Goal: Information Seeking & Learning: Learn about a topic

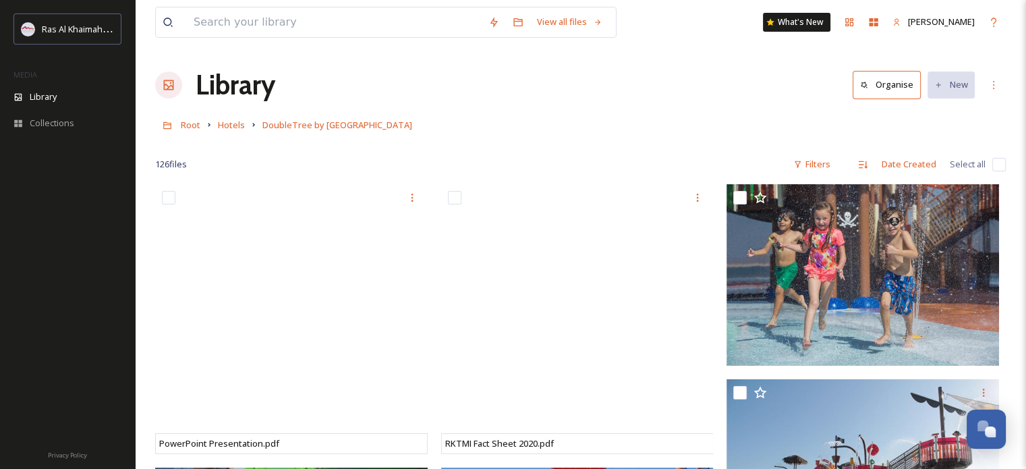
click at [573, 103] on div "Library Organise New" at bounding box center [580, 85] width 851 height 40
click at [561, 119] on div "Root Hotels DoubleTree by [GEOGRAPHIC_DATA]" at bounding box center [580, 125] width 851 height 26
click at [807, 167] on div "Filters" at bounding box center [812, 164] width 51 height 26
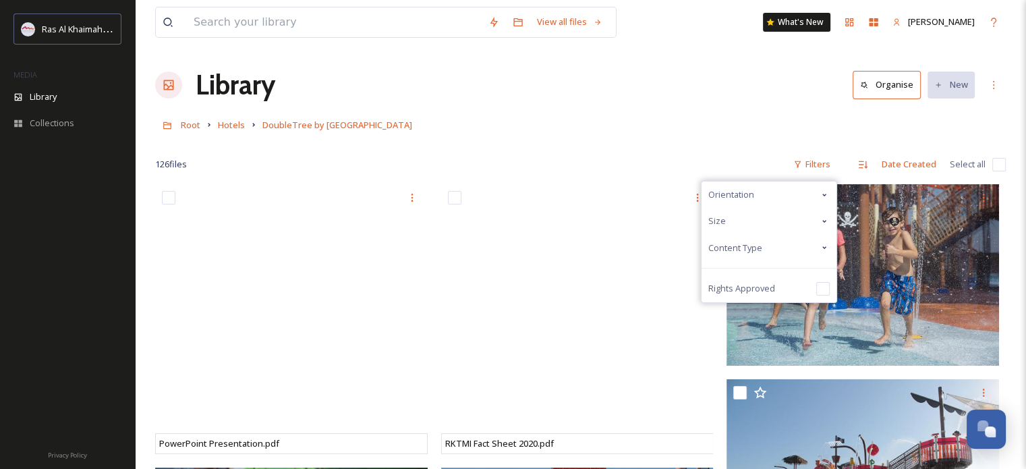
click at [768, 246] on div "Content Type" at bounding box center [769, 248] width 135 height 26
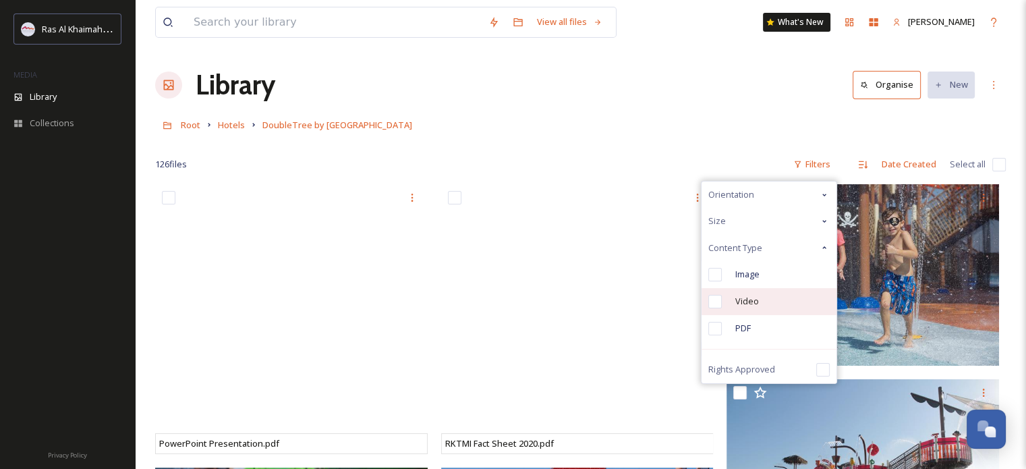
click at [736, 302] on span "Video" at bounding box center [747, 301] width 24 height 13
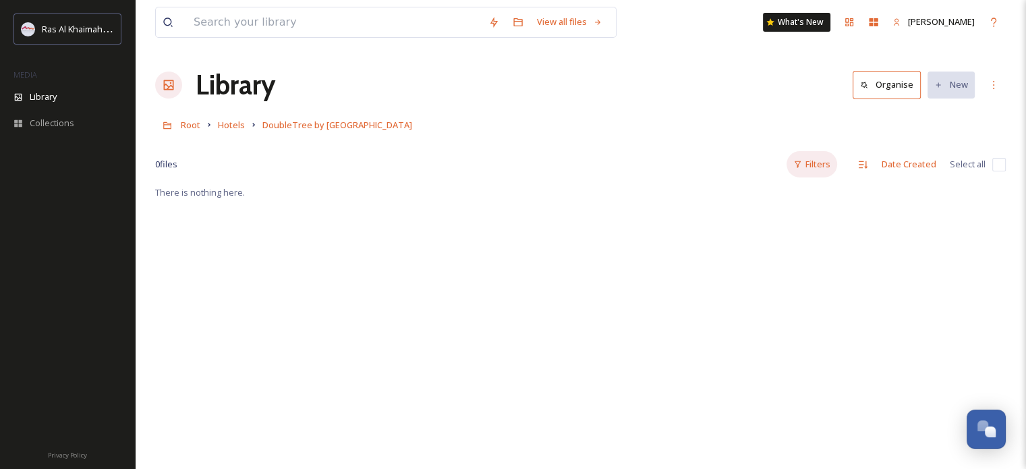
click at [817, 164] on div "Filters" at bounding box center [812, 164] width 51 height 26
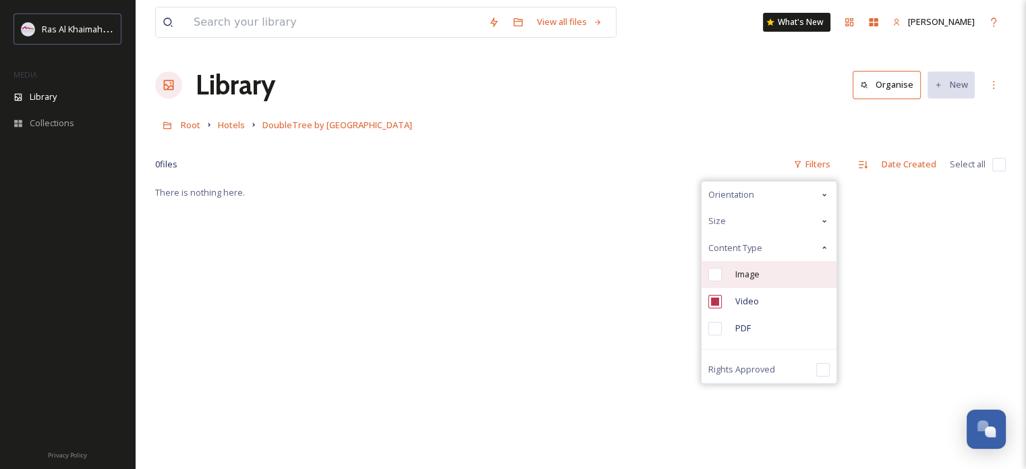
click at [741, 280] on div "Image" at bounding box center [769, 274] width 135 height 27
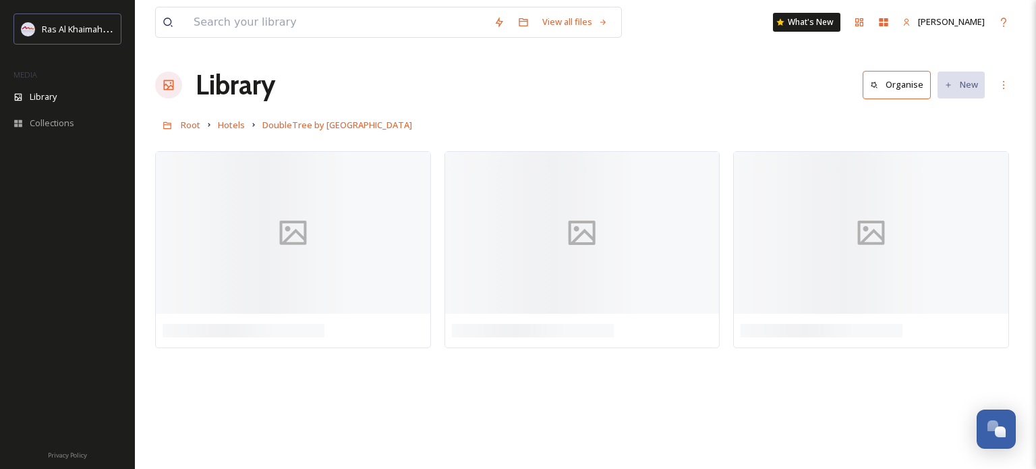
click at [541, 51] on div "View all files What's New [PERSON_NAME] Library Organise New Root Hotels Double…" at bounding box center [585, 234] width 901 height 469
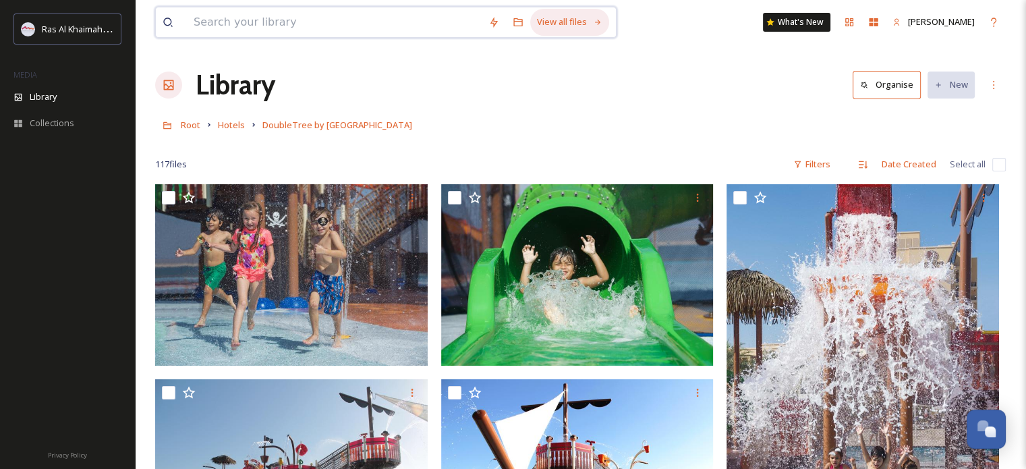
click at [530, 32] on div "View all files" at bounding box center [569, 22] width 79 height 26
click at [521, 88] on div "Library Organise New" at bounding box center [580, 85] width 851 height 40
click at [828, 159] on div "Filters" at bounding box center [812, 164] width 51 height 26
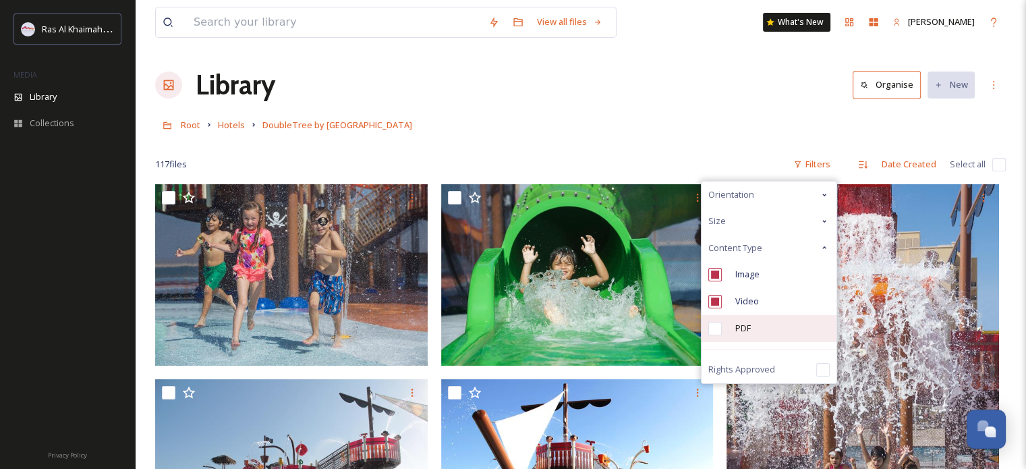
click at [734, 329] on div "PDF" at bounding box center [769, 328] width 135 height 27
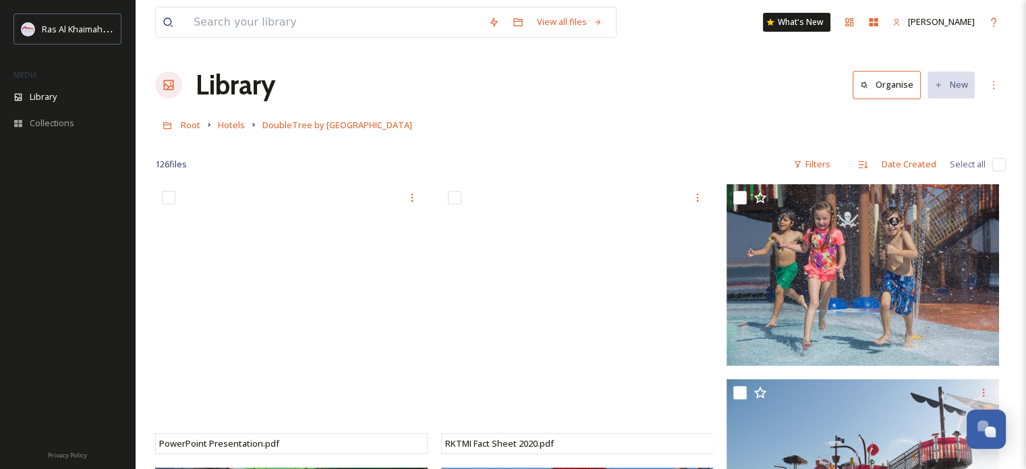
click at [600, 114] on div "Root Hotels DoubleTree by [GEOGRAPHIC_DATA]" at bounding box center [580, 125] width 851 height 26
click at [597, 96] on div "Library Organise New" at bounding box center [580, 85] width 851 height 40
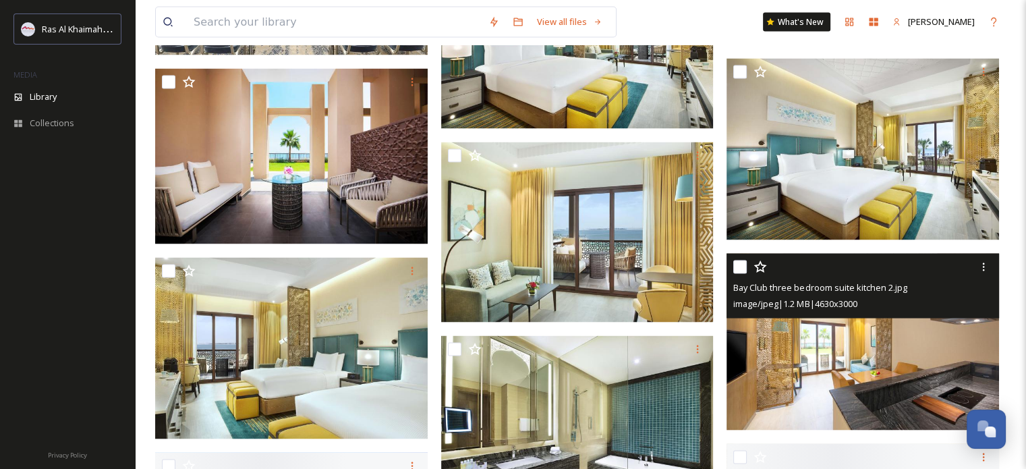
scroll to position [2699, 0]
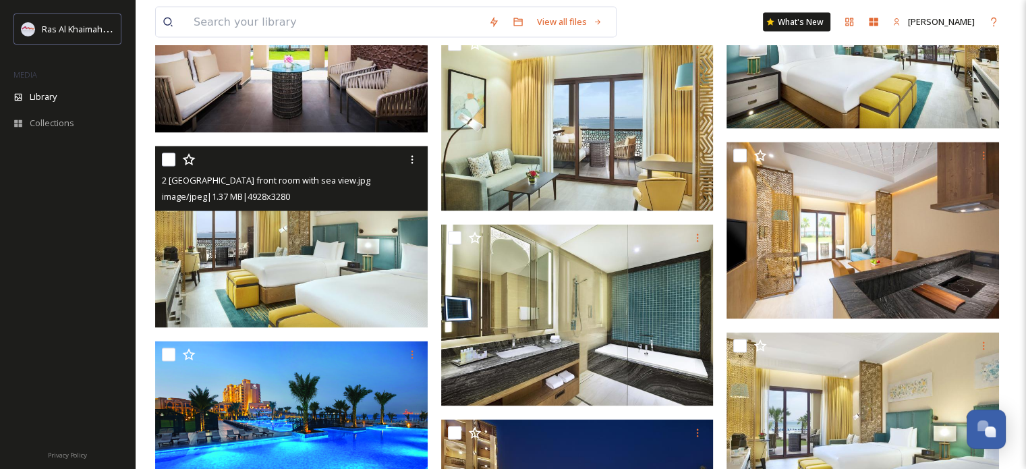
click at [309, 225] on img at bounding box center [291, 236] width 273 height 181
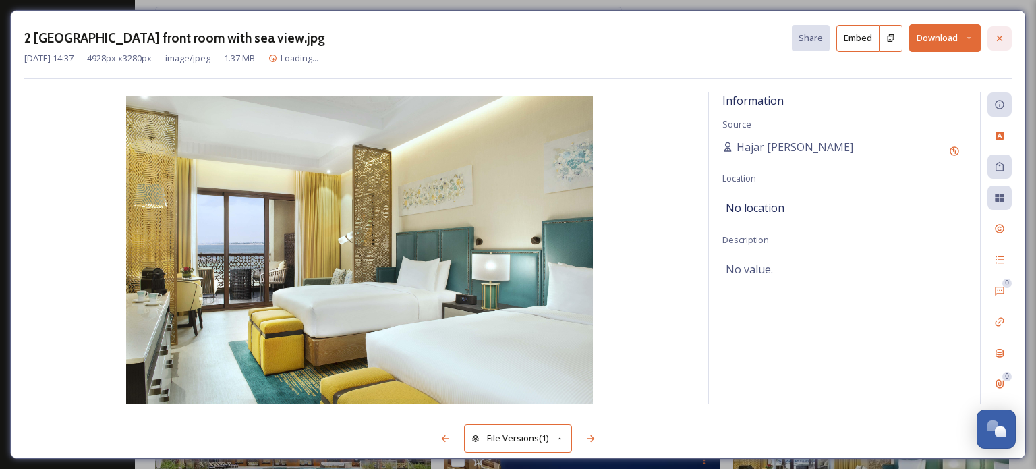
click at [999, 33] on icon at bounding box center [999, 38] width 11 height 11
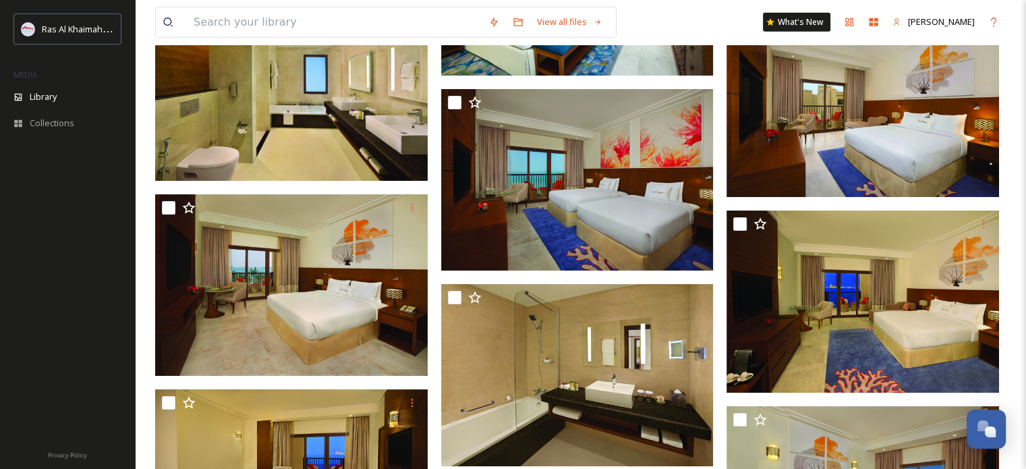
scroll to position [4115, 0]
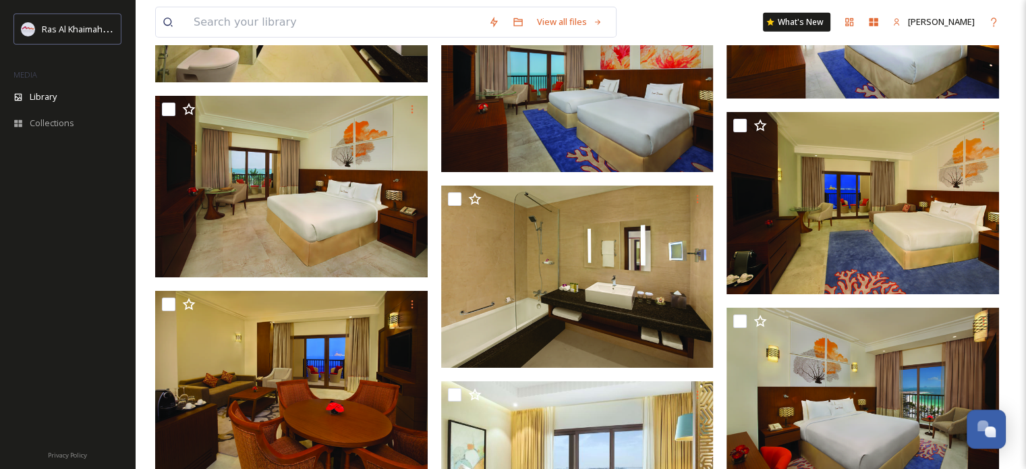
click at [144, 222] on div "View all files What's New [PERSON_NAME] Library Organise New Root Hotels Double…" at bounding box center [580, 180] width 891 height 8591
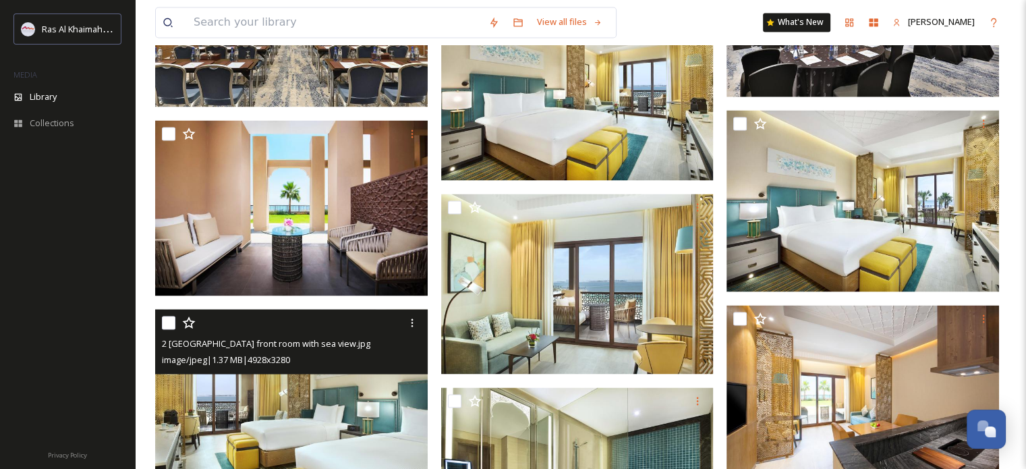
scroll to position [0, 0]
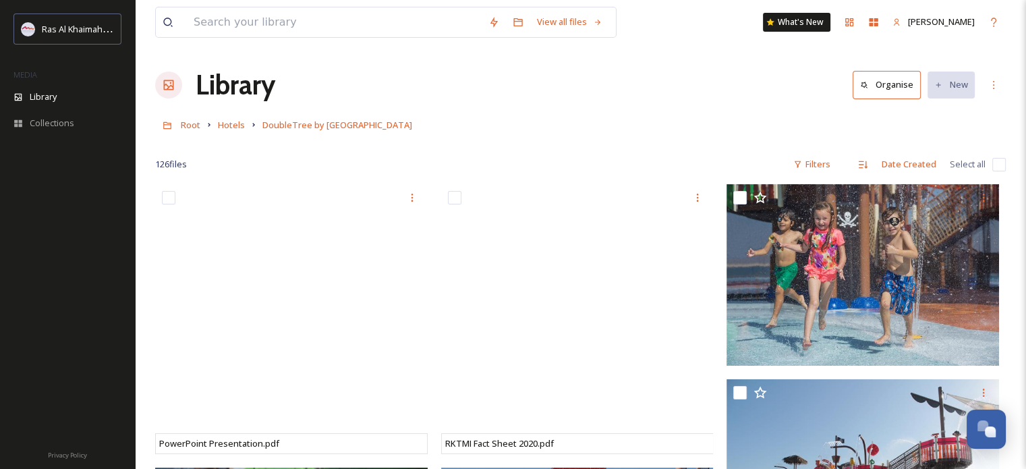
click at [546, 72] on div "Library Organise New" at bounding box center [580, 85] width 851 height 40
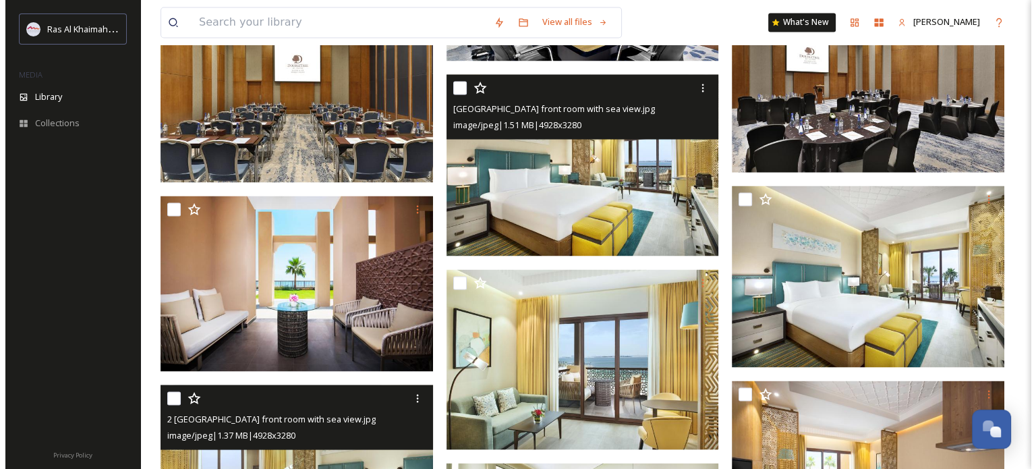
scroll to position [2361, 0]
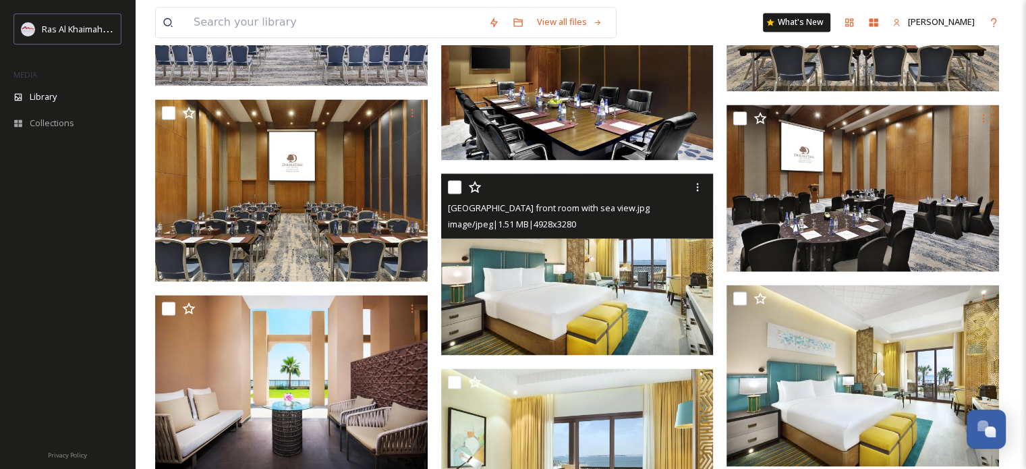
click at [586, 262] on img at bounding box center [577, 263] width 273 height 181
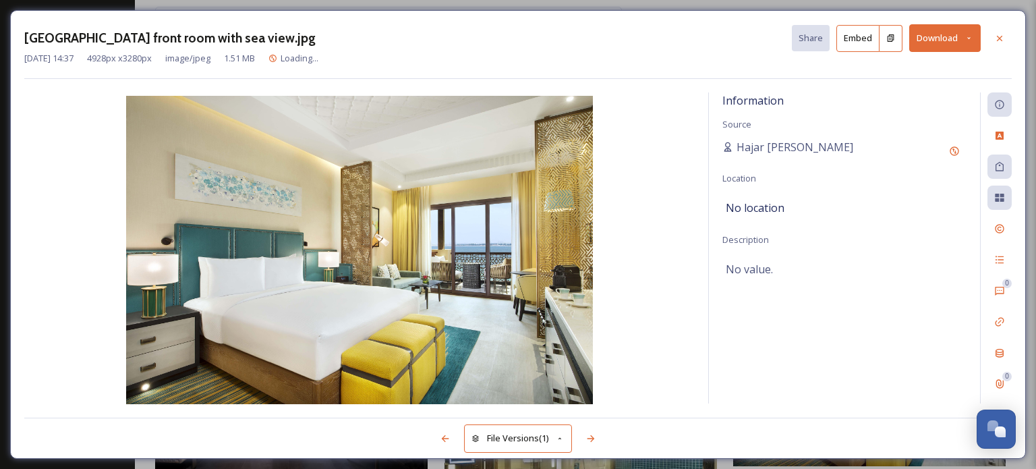
click at [378, 291] on img at bounding box center [359, 251] width 671 height 311
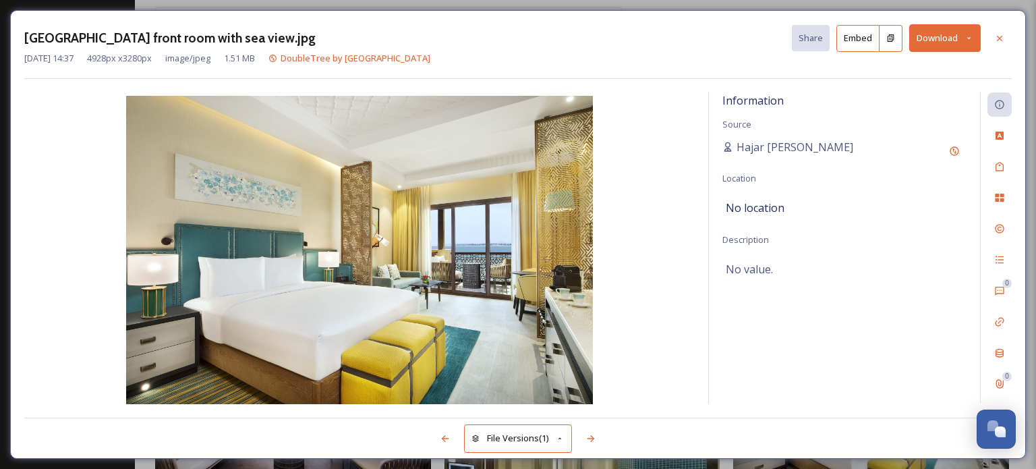
click at [378, 291] on img at bounding box center [359, 251] width 671 height 311
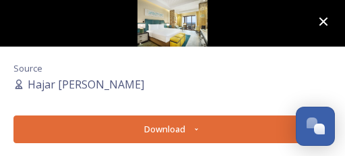
scroll to position [1184, 0]
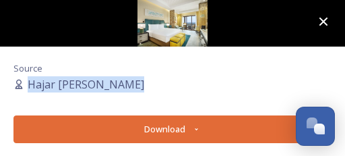
drag, startPoint x: 120, startPoint y: 90, endPoint x: 109, endPoint y: 55, distance: 36.9
click at [109, 55] on div "Source Hajar Al Shehhi [GEOGRAPHIC_DATA] front room with sea view.jpg File Deta…" at bounding box center [172, 76] width 345 height 59
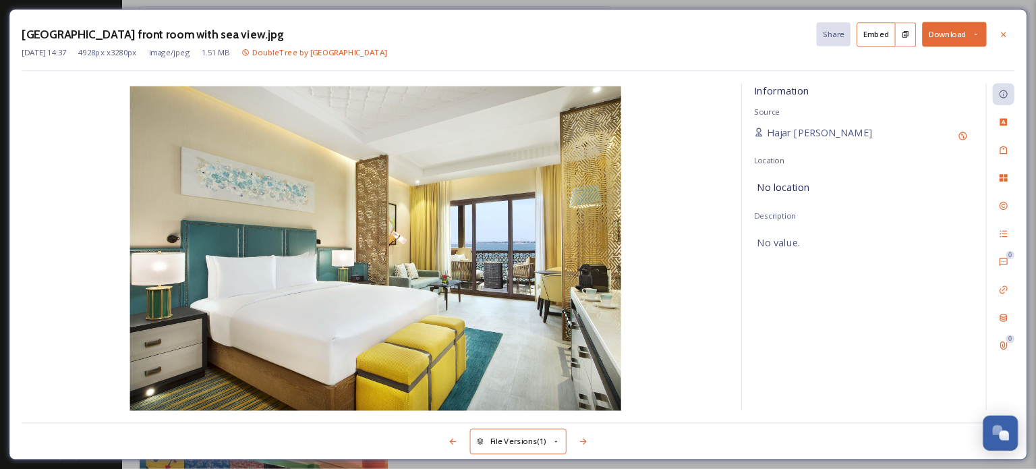
scroll to position [1141, 0]
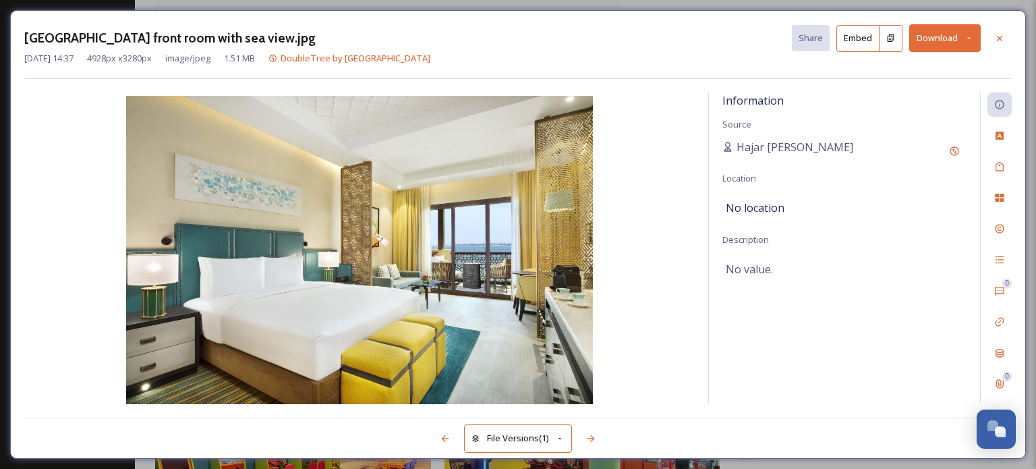
click at [904, 189] on div "Information Source Hajar [GEOGRAPHIC_DATA] Location No location Description No …" at bounding box center [844, 247] width 271 height 311
click at [640, 198] on img at bounding box center [359, 251] width 671 height 311
click at [1004, 43] on div at bounding box center [1000, 38] width 24 height 24
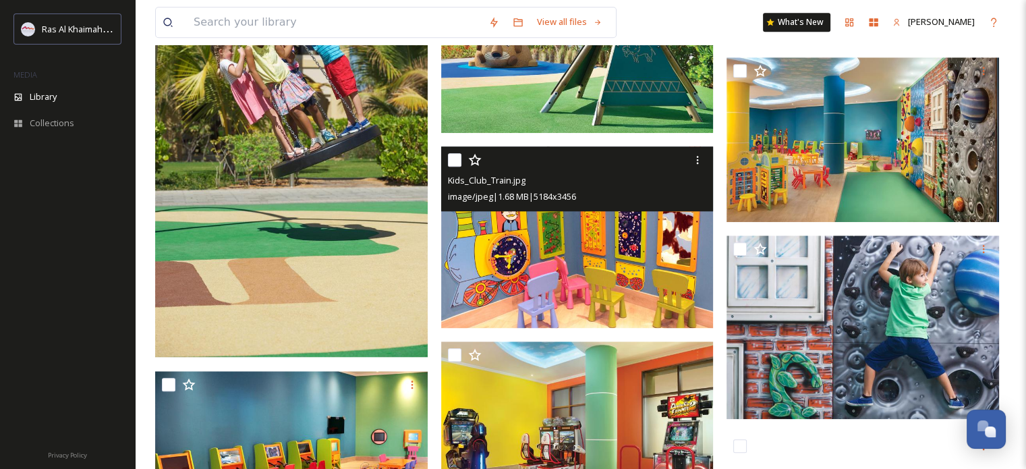
click at [549, 269] on img at bounding box center [577, 237] width 273 height 182
